Goal: Task Accomplishment & Management: Use online tool/utility

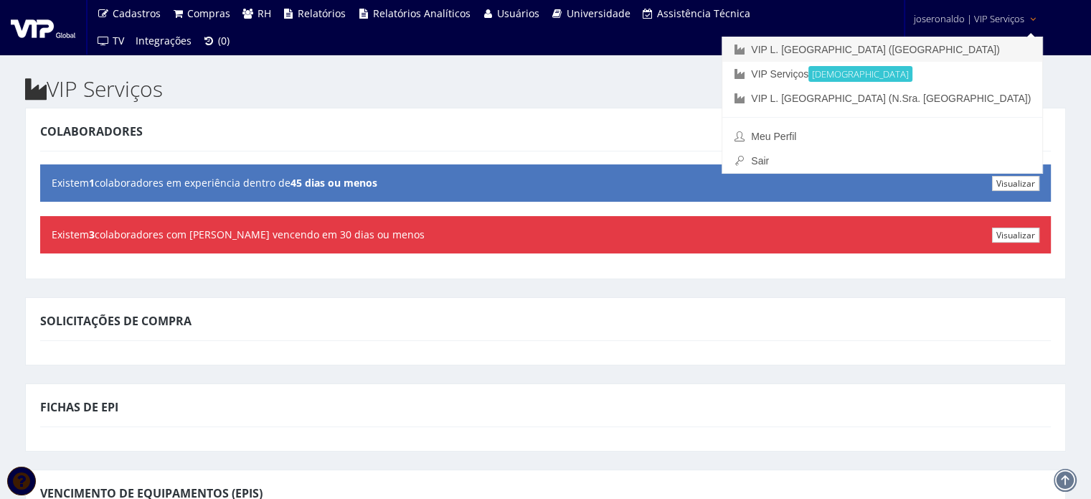
click at [973, 42] on link "VIP L. [GEOGRAPHIC_DATA] ([GEOGRAPHIC_DATA])" at bounding box center [882, 49] width 320 height 24
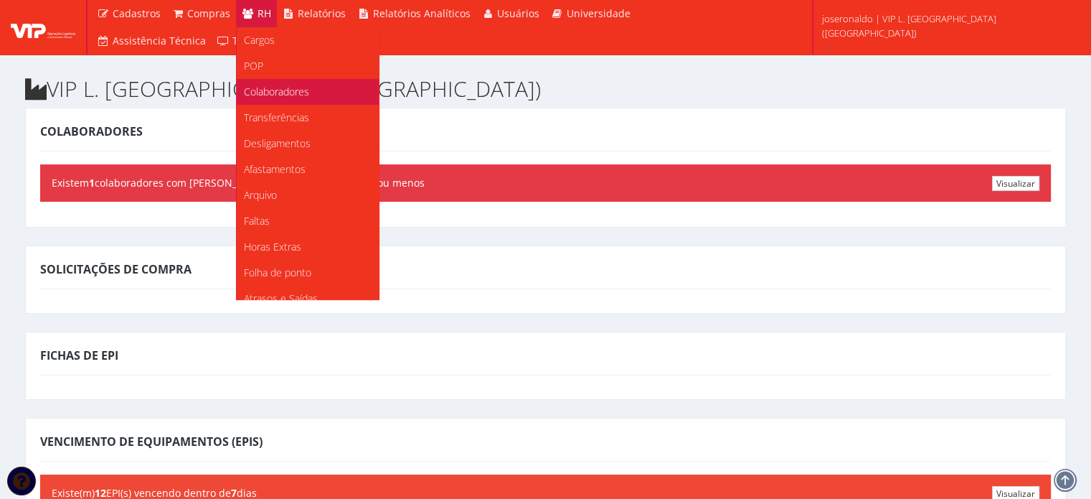
click at [316, 88] on link "Colaboradores" at bounding box center [308, 92] width 142 height 26
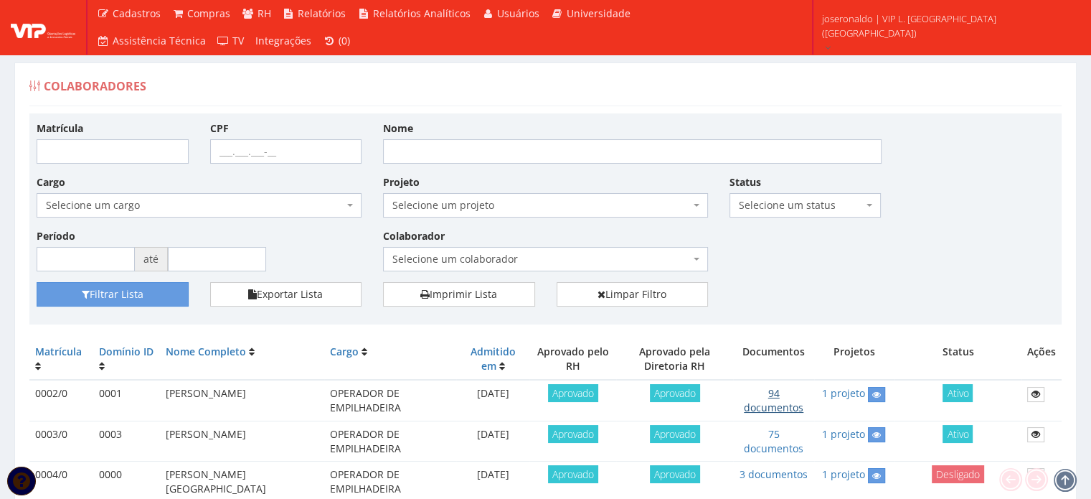
click at [775, 393] on link "94 documentos" at bounding box center [774, 400] width 60 height 28
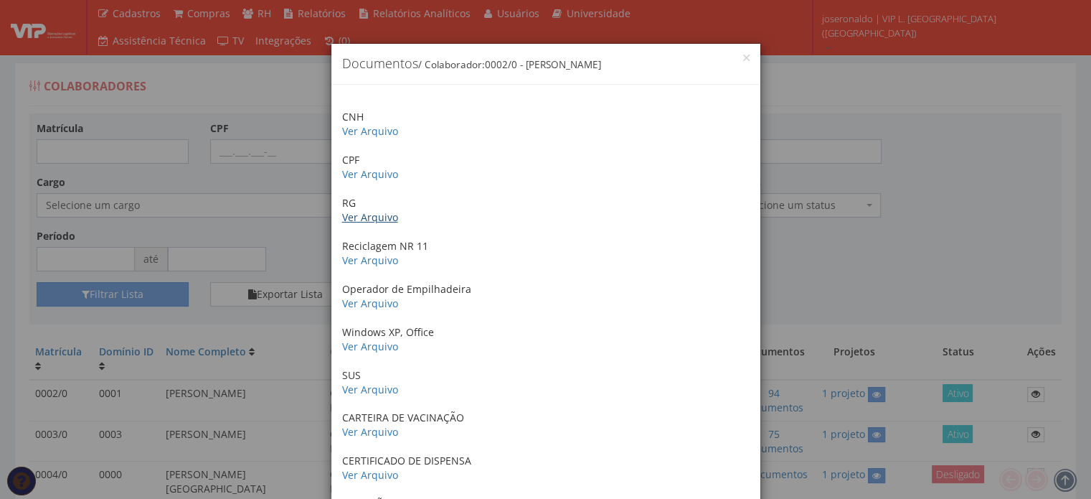
click at [365, 218] on link "Ver Arquivo" at bounding box center [370, 217] width 56 height 14
click at [365, 175] on link "Ver Arquivo" at bounding box center [370, 174] width 56 height 14
click at [369, 347] on link "Ver Arquivo" at bounding box center [370, 346] width 56 height 14
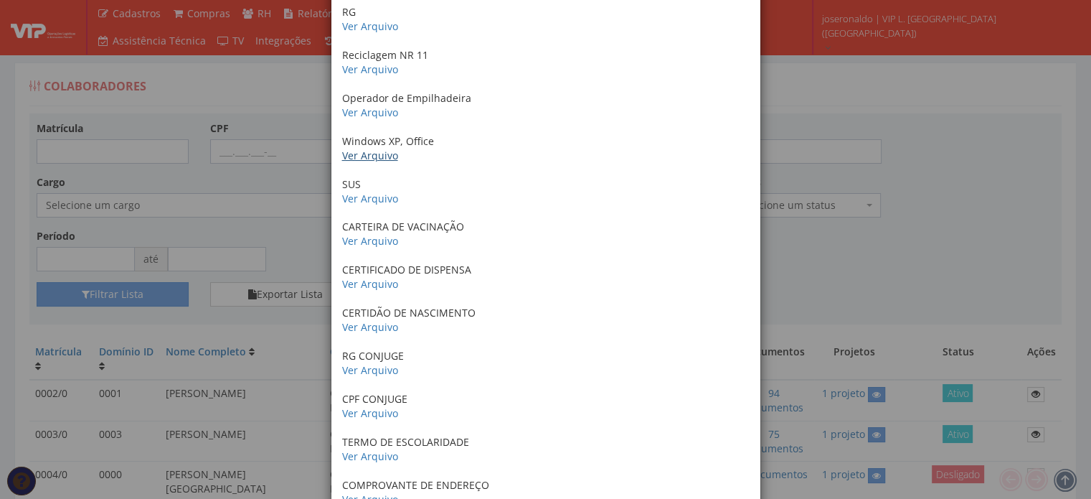
scroll to position [215, 0]
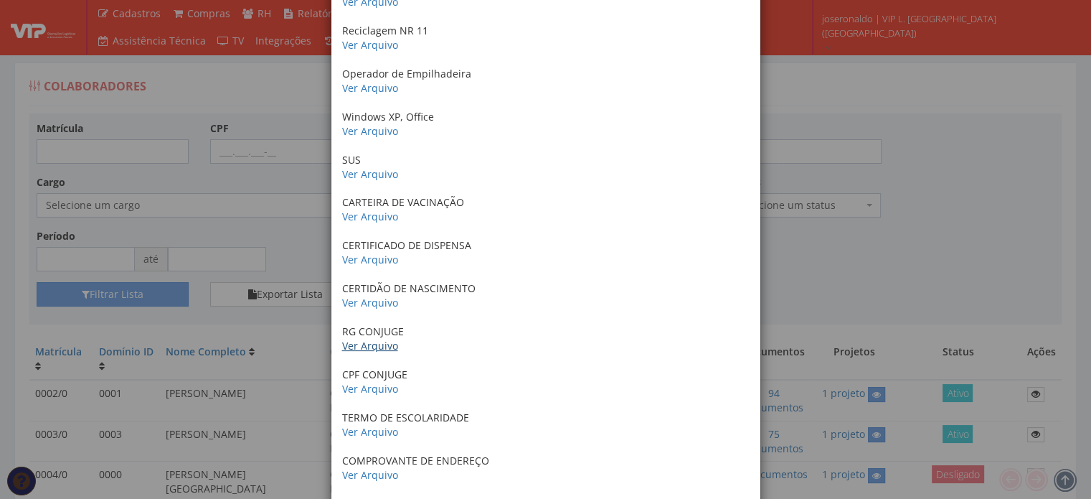
click at [363, 347] on link "Ver Arquivo" at bounding box center [370, 346] width 56 height 14
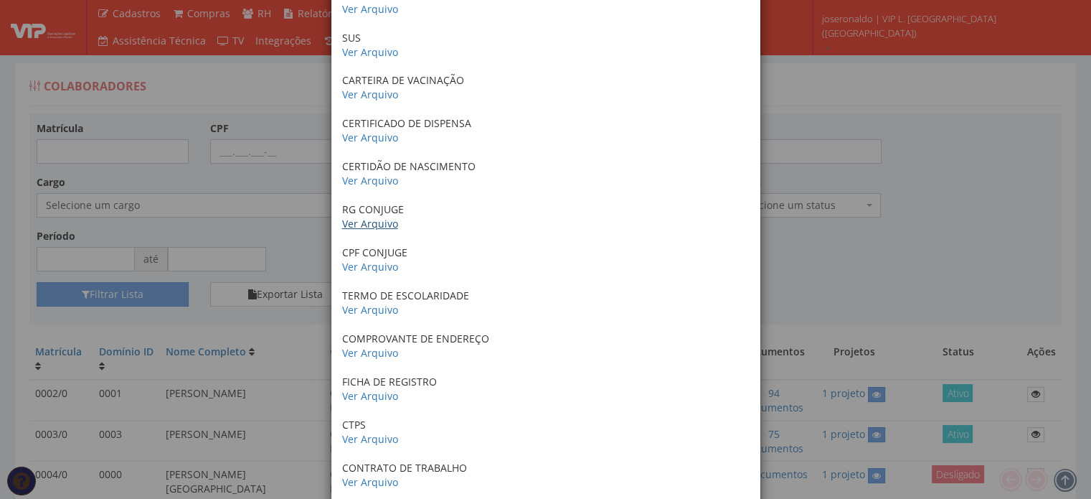
scroll to position [359, 0]
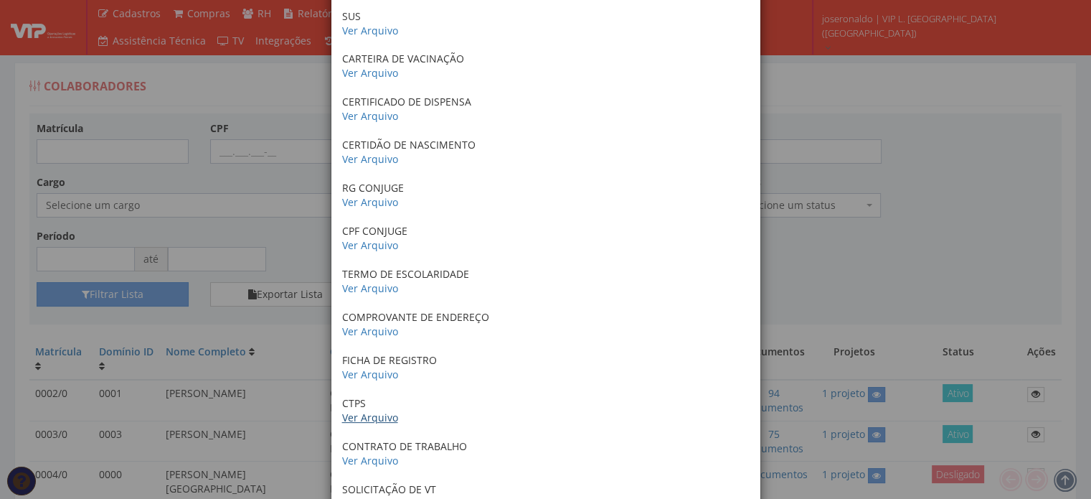
click at [369, 418] on link "Ver Arquivo" at bounding box center [370, 417] width 56 height 14
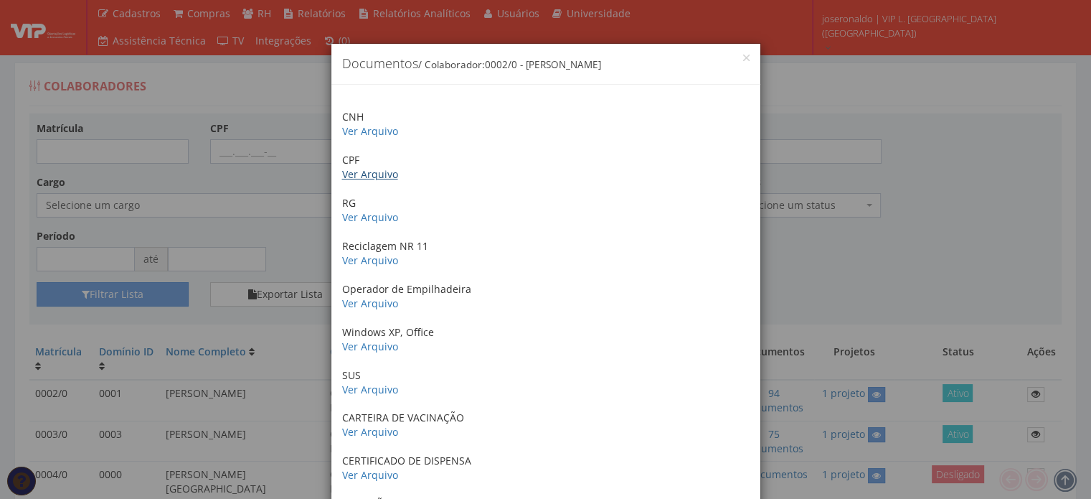
click at [358, 173] on link "Ver Arquivo" at bounding box center [370, 174] width 56 height 14
click at [362, 217] on link "Ver Arquivo" at bounding box center [370, 217] width 56 height 14
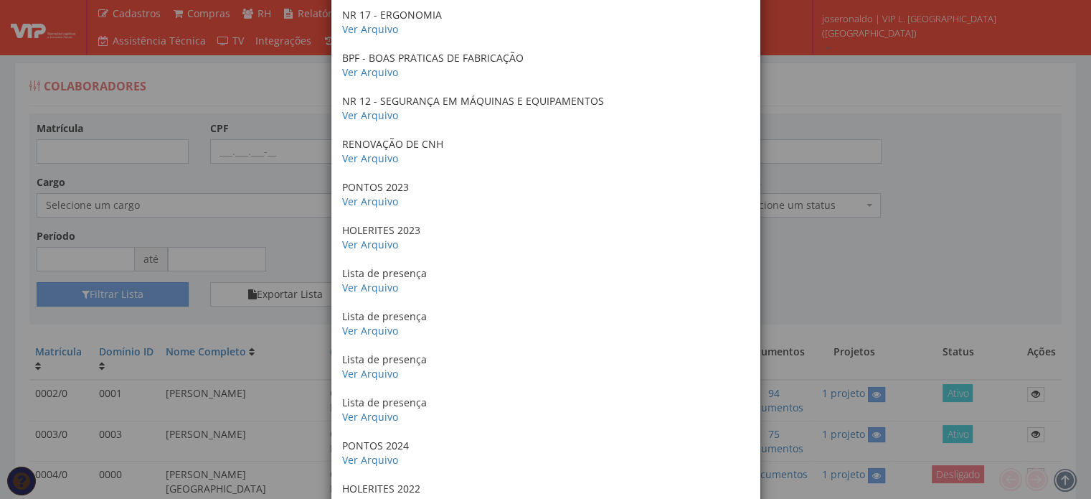
scroll to position [1722, 0]
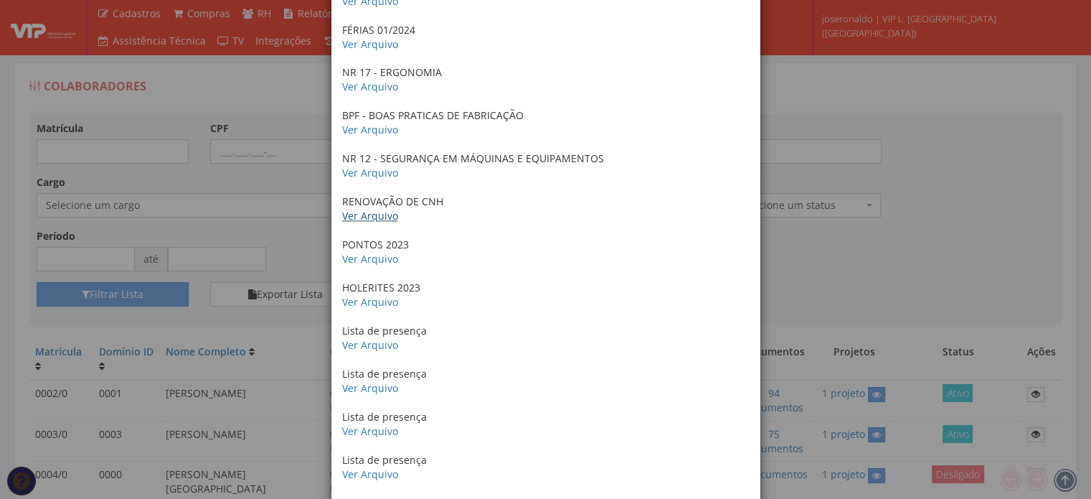
click at [359, 216] on link "Ver Arquivo" at bounding box center [370, 216] width 56 height 14
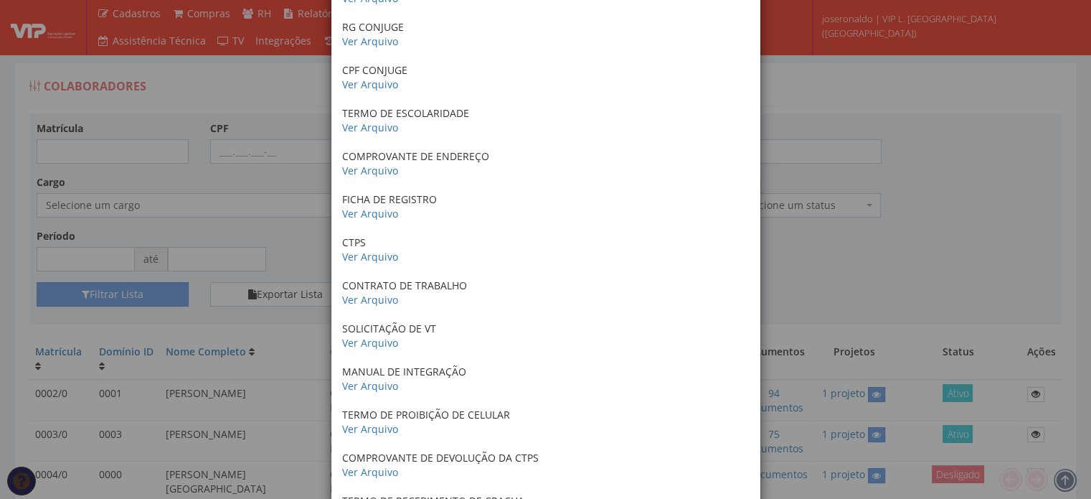
scroll to position [502, 0]
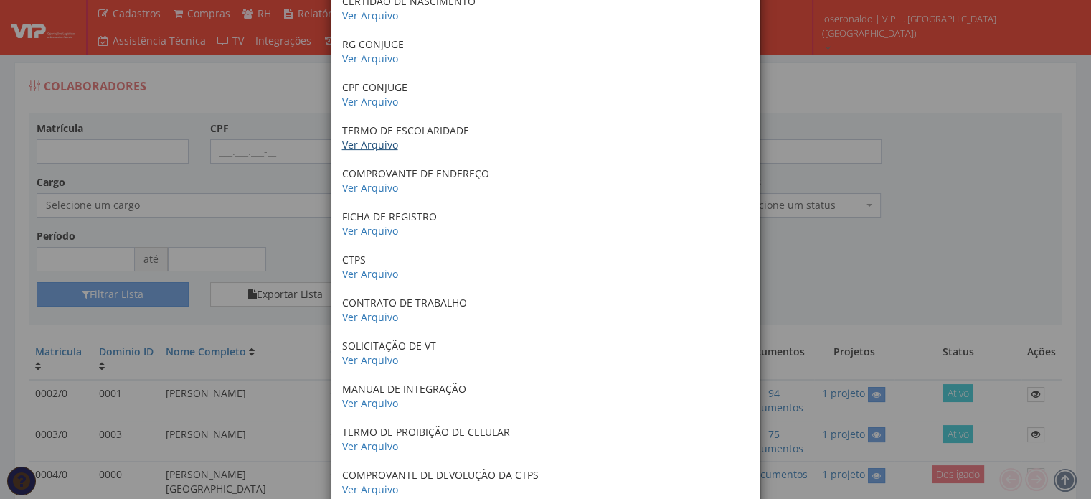
click at [381, 142] on link "Ver Arquivo" at bounding box center [370, 145] width 56 height 14
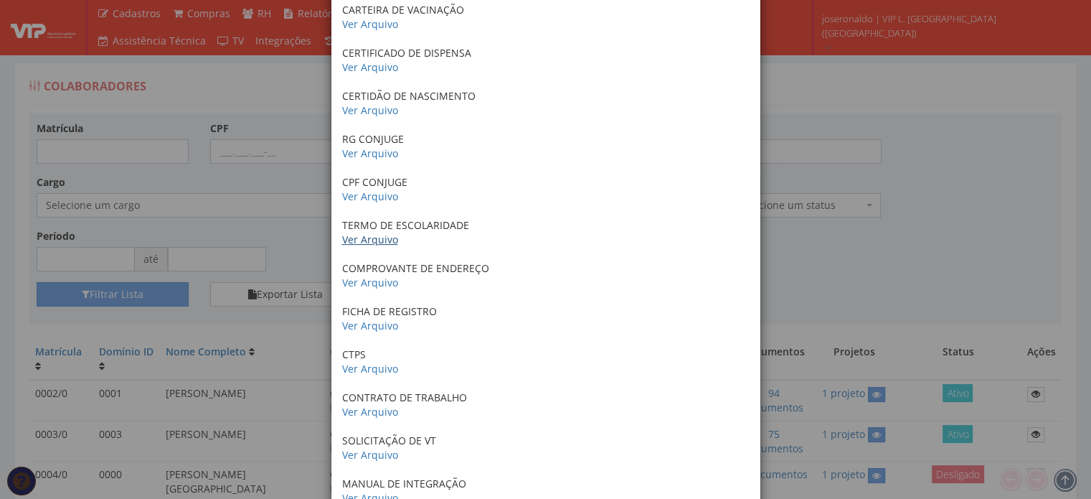
scroll to position [405, 0]
click at [371, 110] on link "Ver Arquivo" at bounding box center [370, 113] width 56 height 14
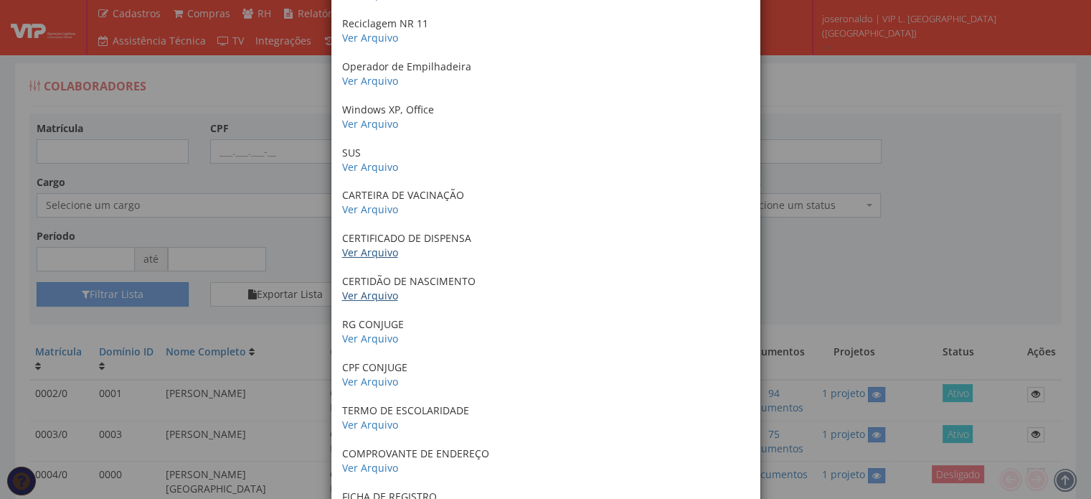
scroll to position [189, 0]
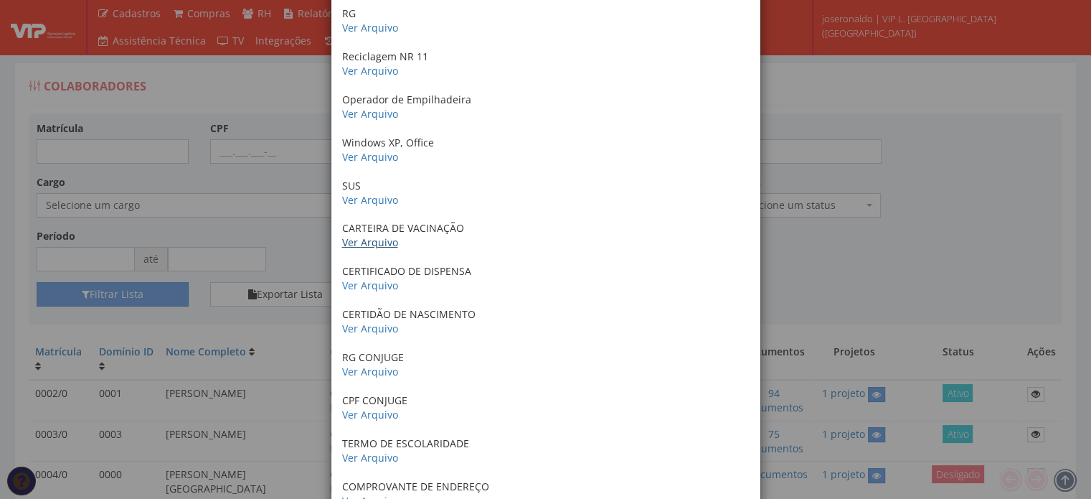
click at [377, 240] on link "Ver Arquivo" at bounding box center [370, 242] width 56 height 14
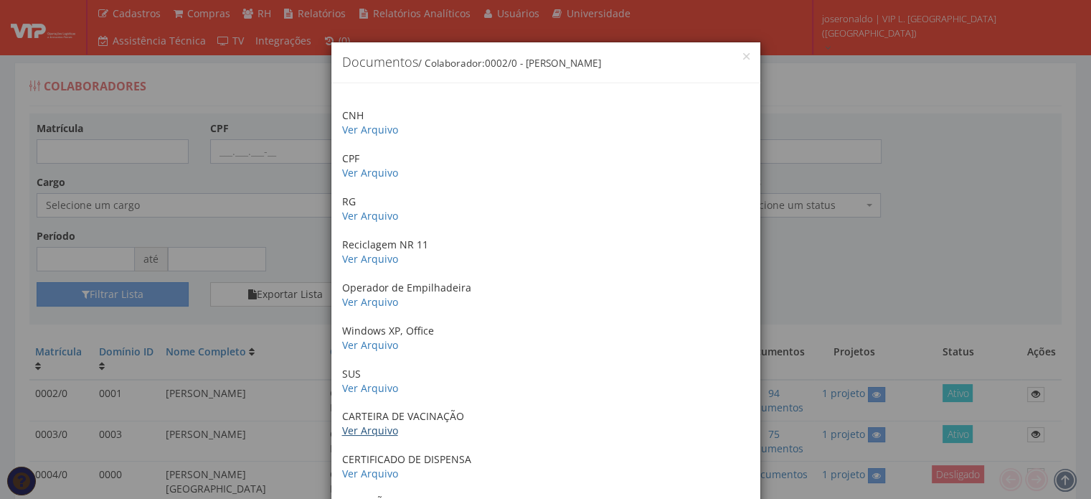
scroll to position [0, 0]
click at [373, 476] on link "Ver Arquivo" at bounding box center [370, 475] width 56 height 14
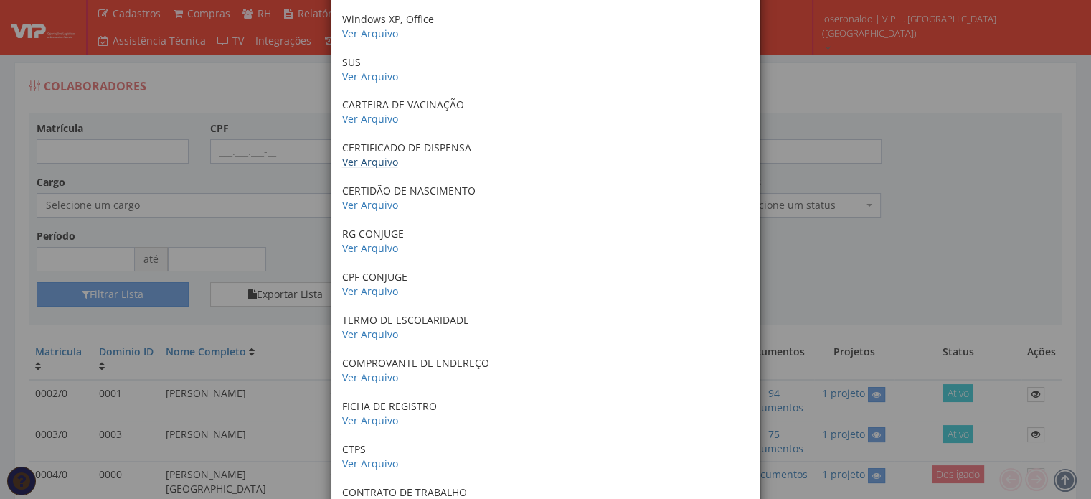
scroll to position [430, 0]
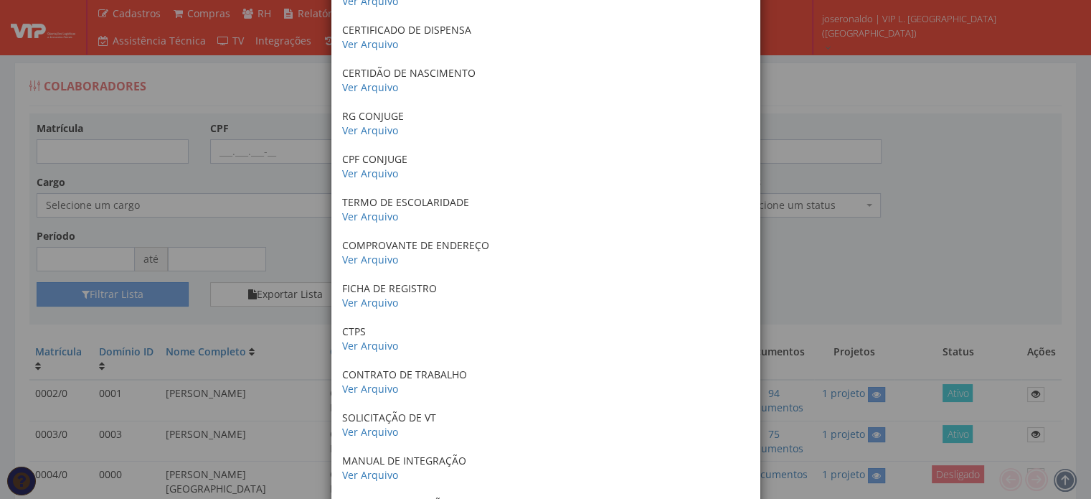
click at [912, 198] on div "× Documentos / Colaborador: 0002/0 - DEIDIVAN SANTOS LIMA CNH Ver Arquivo CPF V…" at bounding box center [545, 249] width 1091 height 499
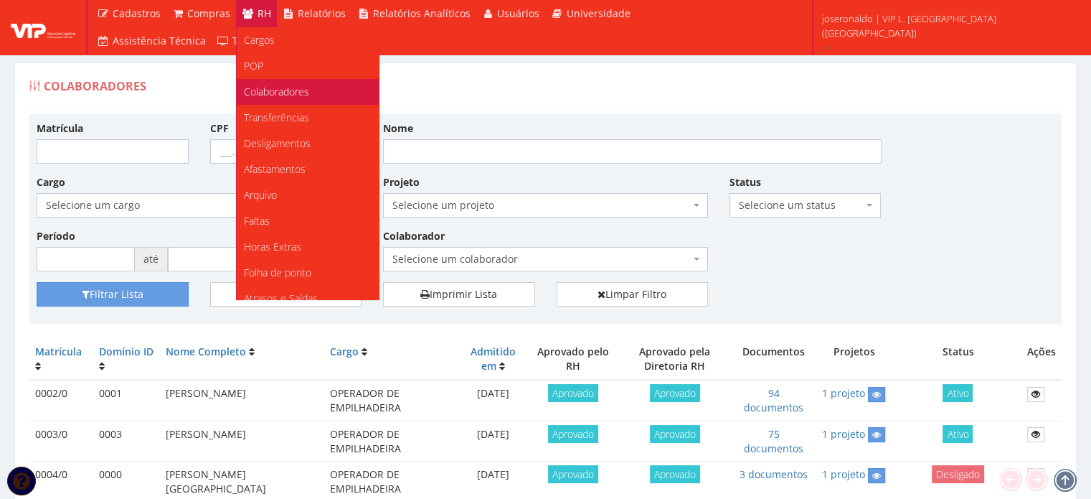
click at [270, 92] on span "Colaboradores" at bounding box center [276, 92] width 65 height 14
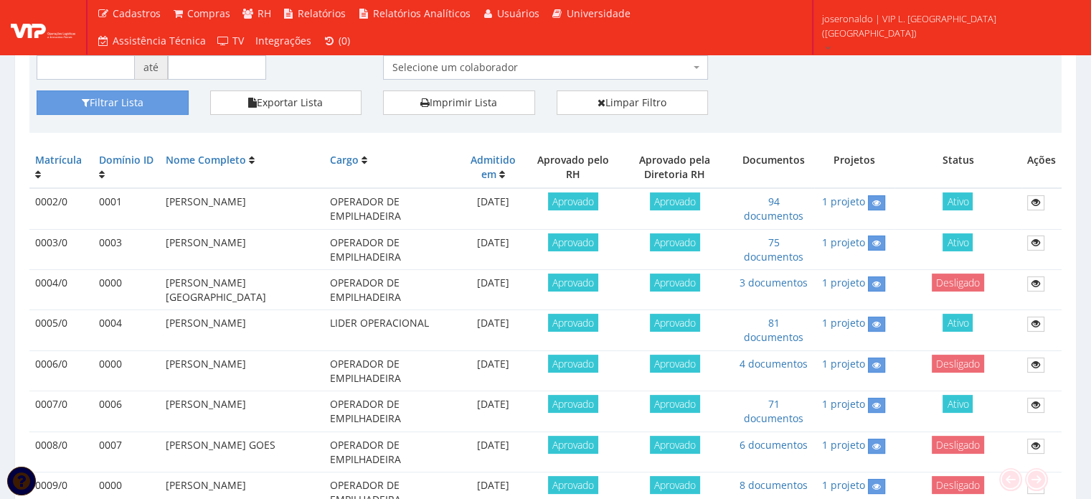
scroll to position [215, 0]
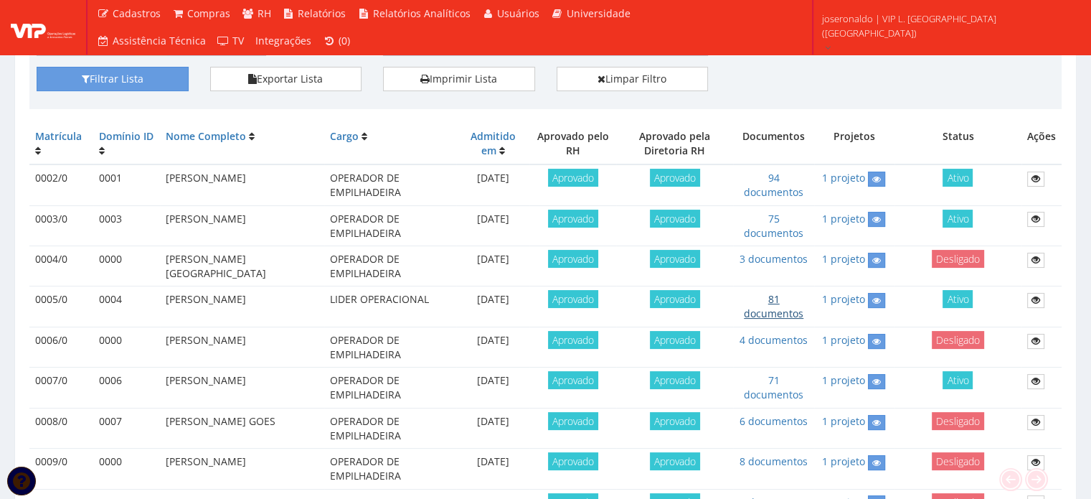
click at [775, 306] on link "81 documentos" at bounding box center [774, 306] width 60 height 28
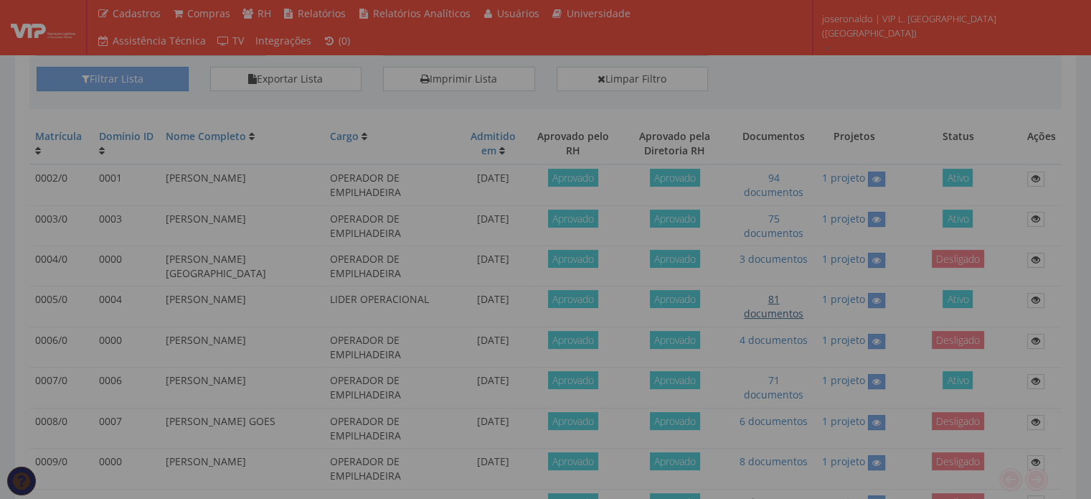
scroll to position [0, 0]
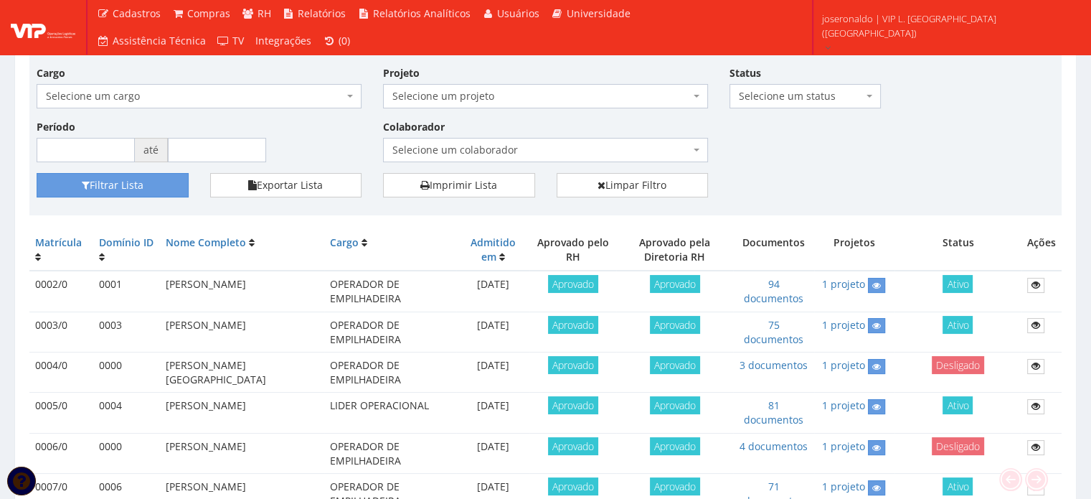
scroll to position [143, 0]
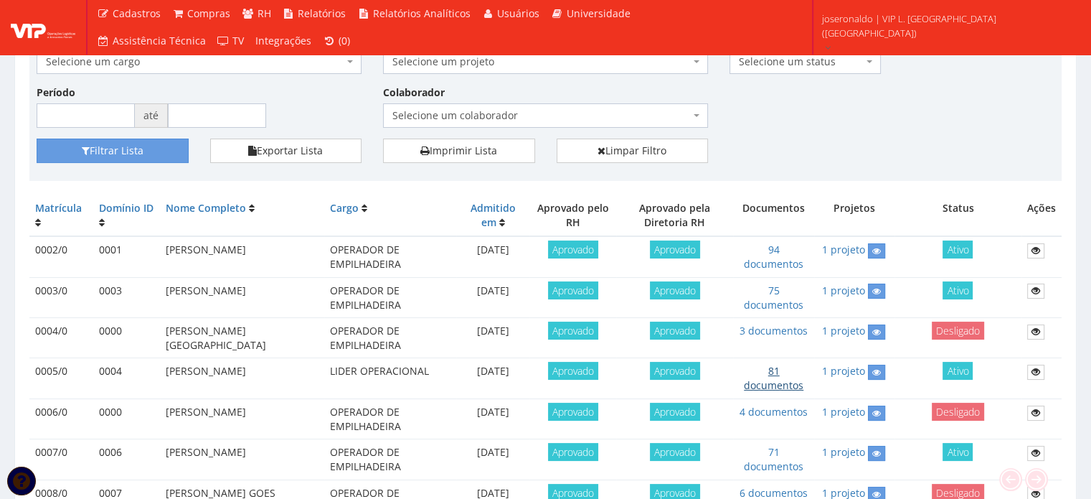
click at [776, 372] on link "81 documentos" at bounding box center [774, 378] width 60 height 28
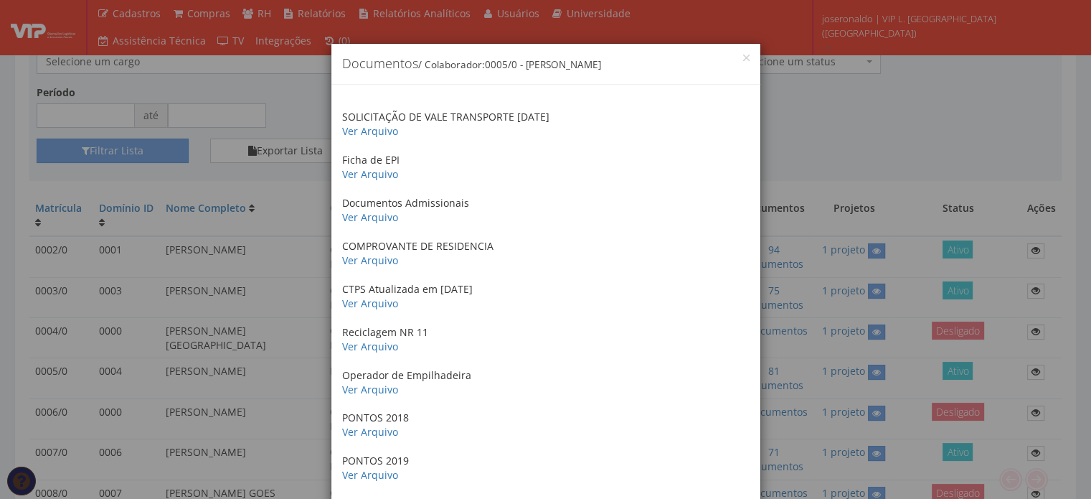
scroll to position [72, 0]
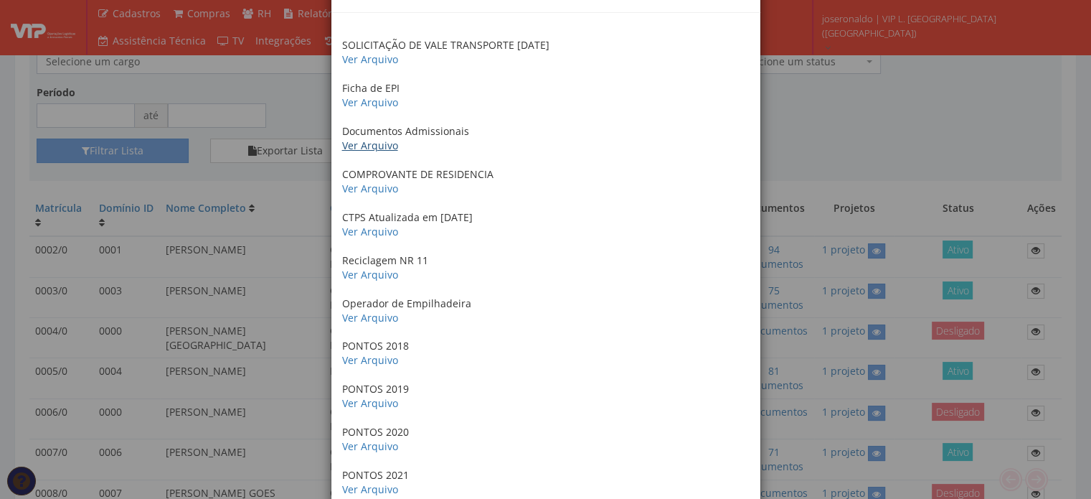
click at [378, 144] on link "Ver Arquivo" at bounding box center [370, 145] width 56 height 14
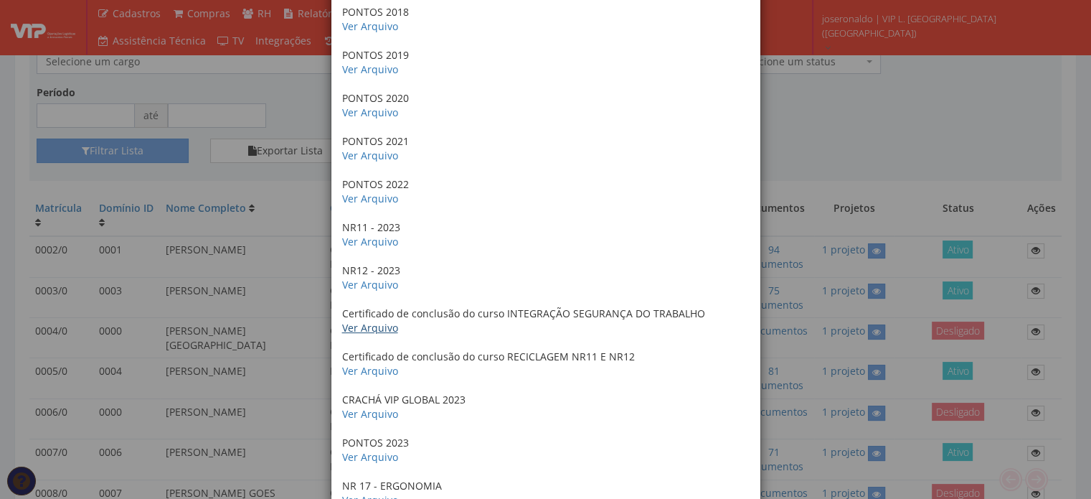
scroll to position [430, 0]
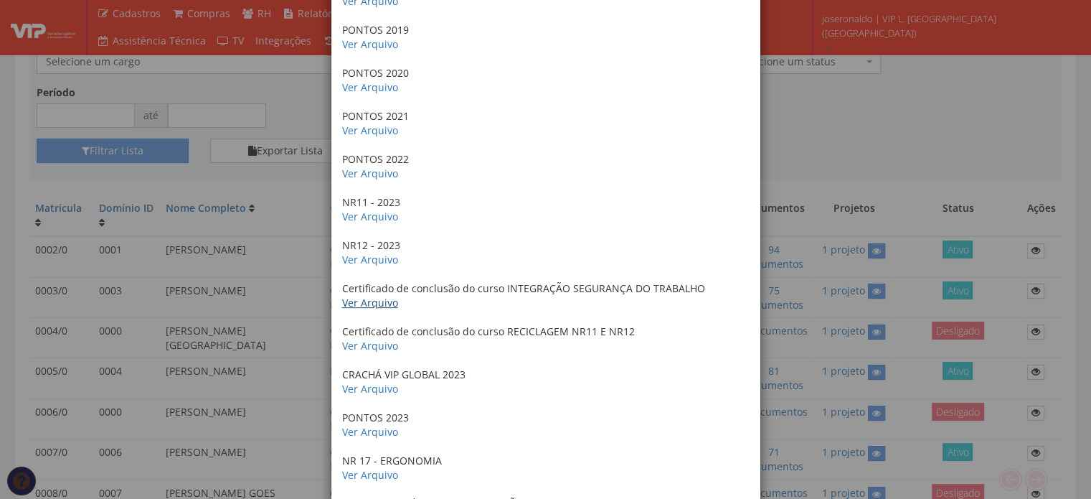
click at [377, 301] on link "Ver Arquivo" at bounding box center [370, 303] width 56 height 14
click at [354, 298] on link "Ver Arquivo" at bounding box center [370, 303] width 56 height 14
click at [359, 303] on link "Ver Arquivo" at bounding box center [370, 303] width 56 height 14
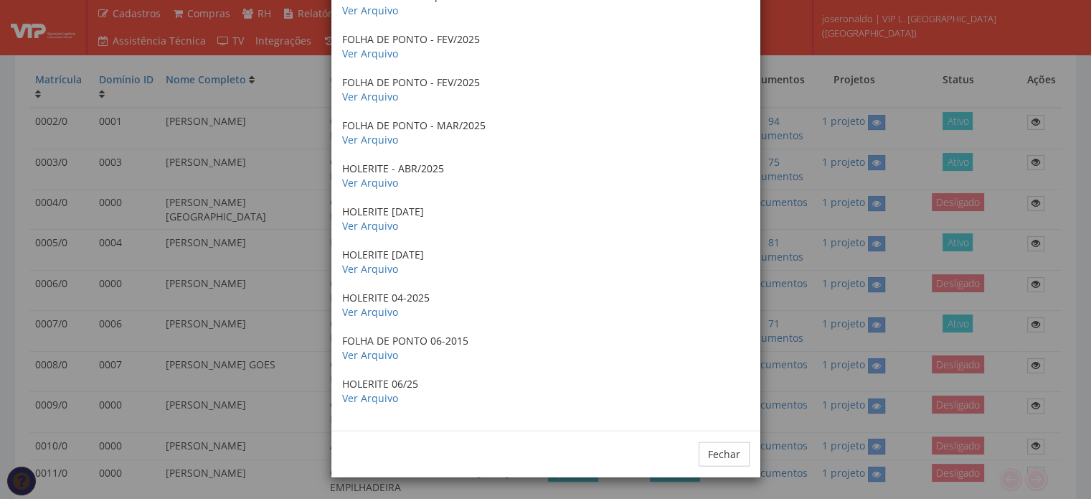
scroll to position [287, 0]
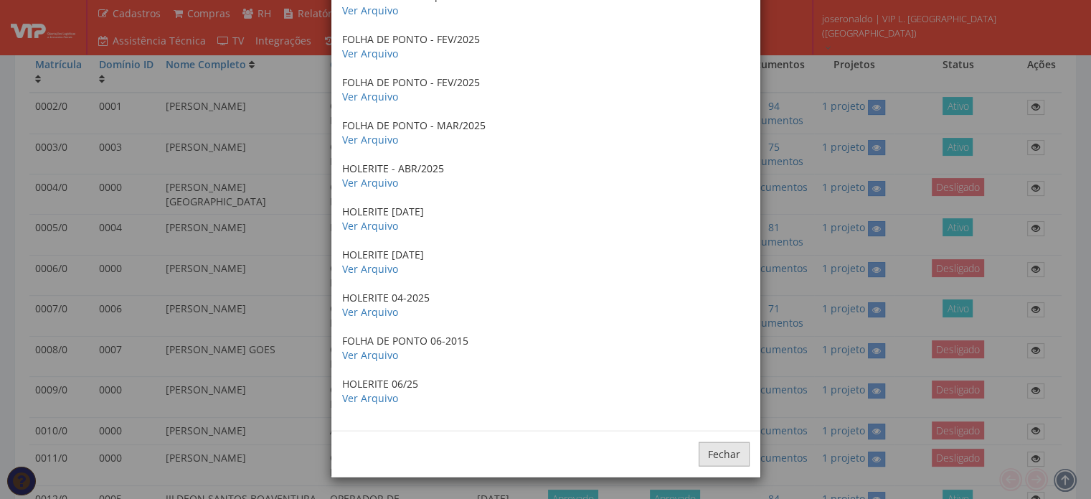
click at [737, 460] on button "Fechar" at bounding box center [724, 454] width 51 height 24
